Goal: Navigation & Orientation: Find specific page/section

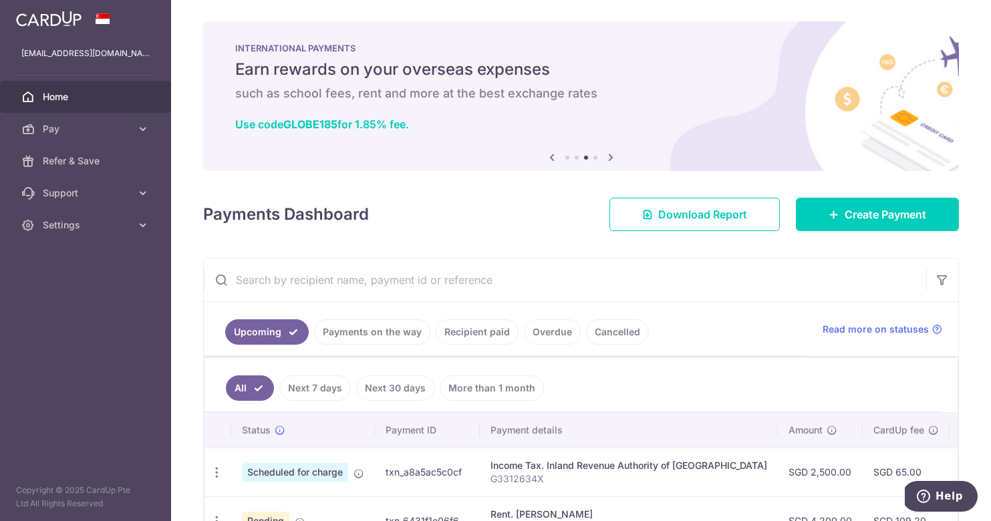
click at [62, 90] on span "Home" at bounding box center [87, 96] width 88 height 13
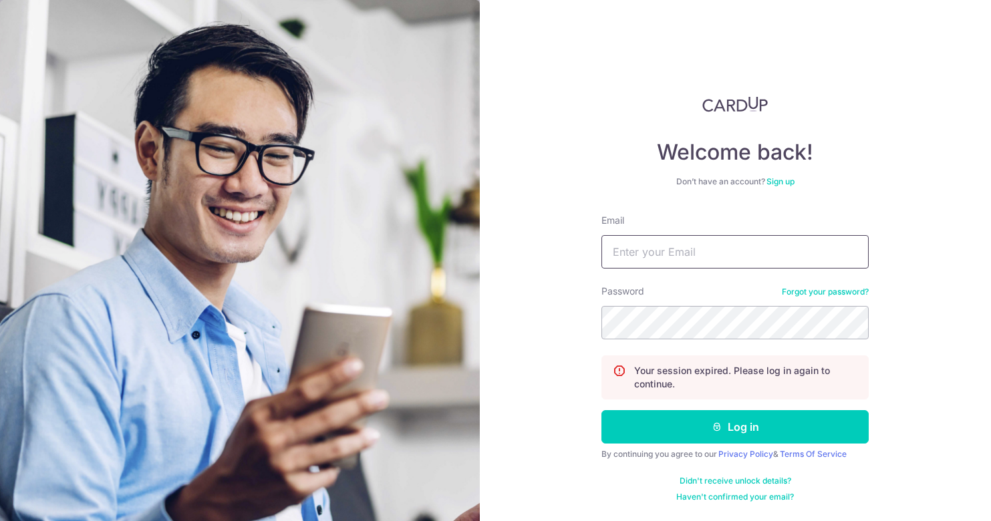
type input "[EMAIL_ADDRESS][DOMAIN_NAME]"
click at [735, 427] on button "Log in" at bounding box center [734, 426] width 267 height 33
